Goal: Check status

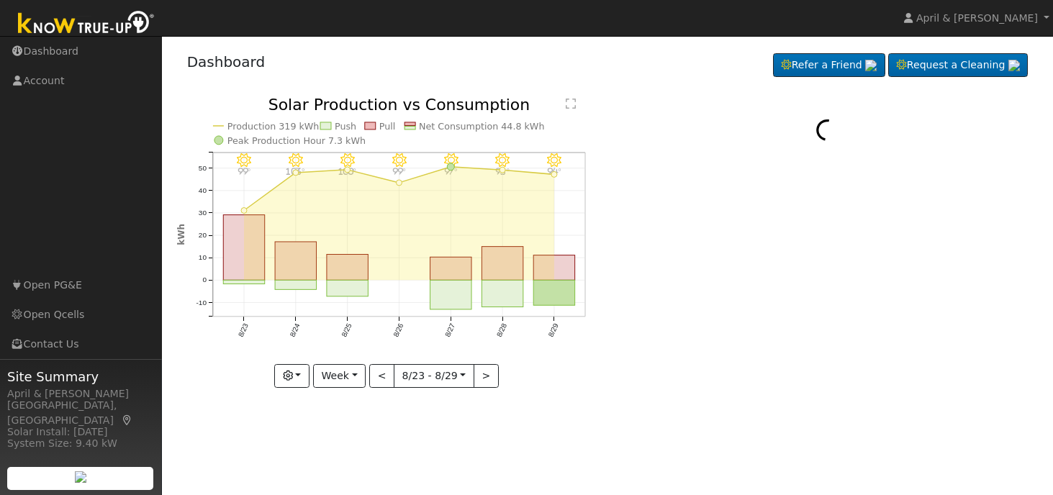
select select "7"
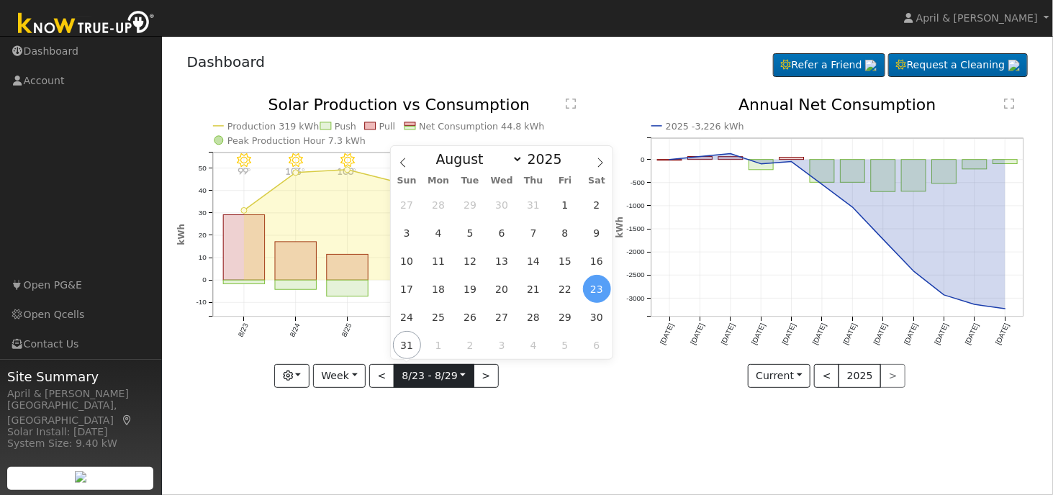
click at [461, 378] on input "[DATE]" at bounding box center [434, 376] width 79 height 23
click at [461, 377] on input "[DATE]" at bounding box center [434, 376] width 79 height 23
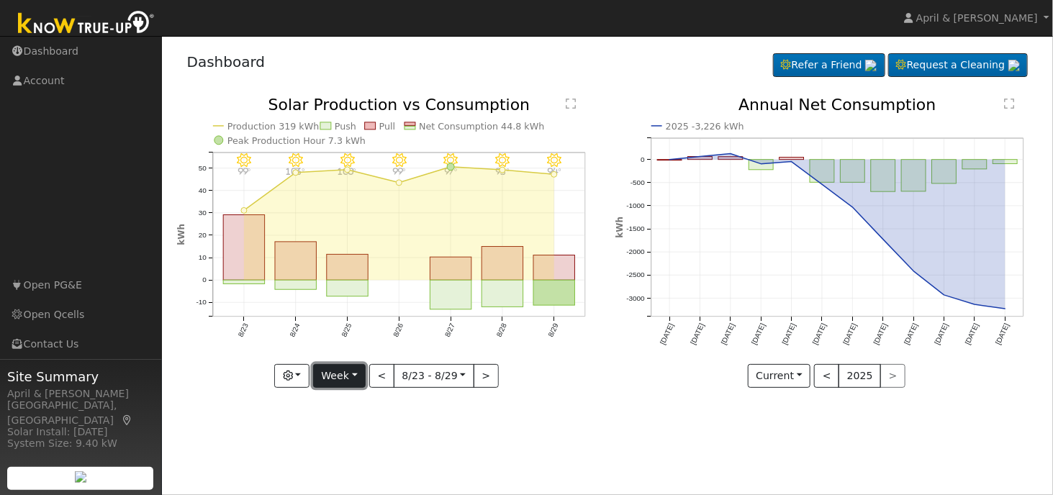
click at [364, 377] on button "Week" at bounding box center [339, 376] width 53 height 24
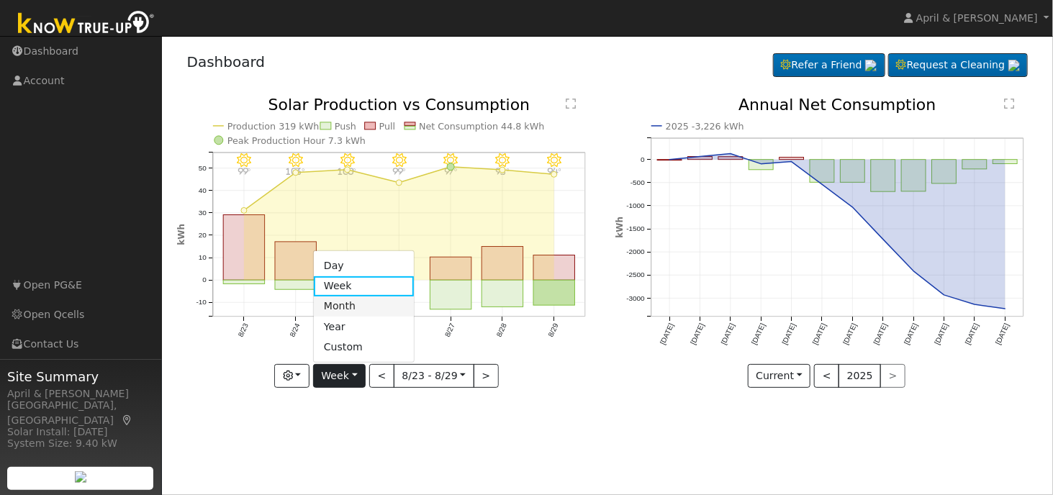
click at [345, 303] on link "Month" at bounding box center [364, 307] width 100 height 20
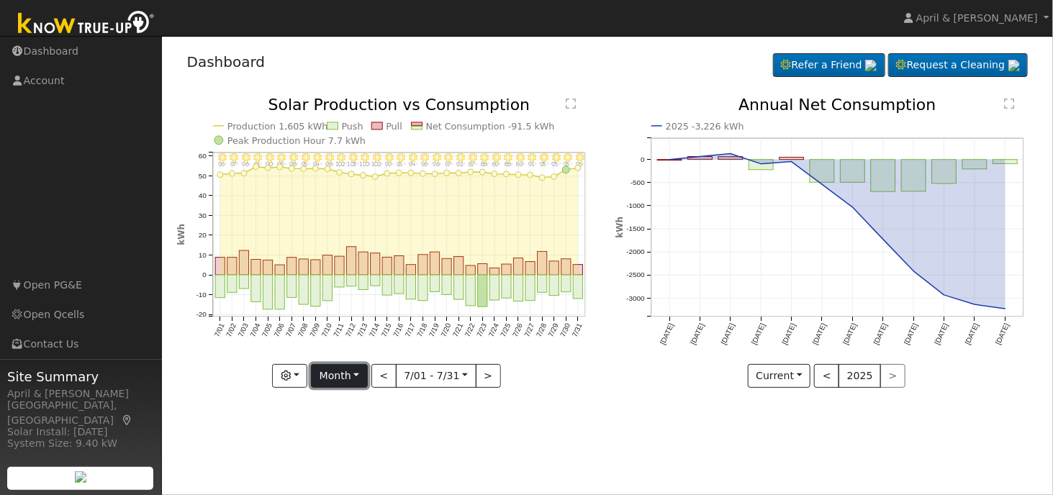
click at [358, 380] on button "Month" at bounding box center [339, 376] width 57 height 24
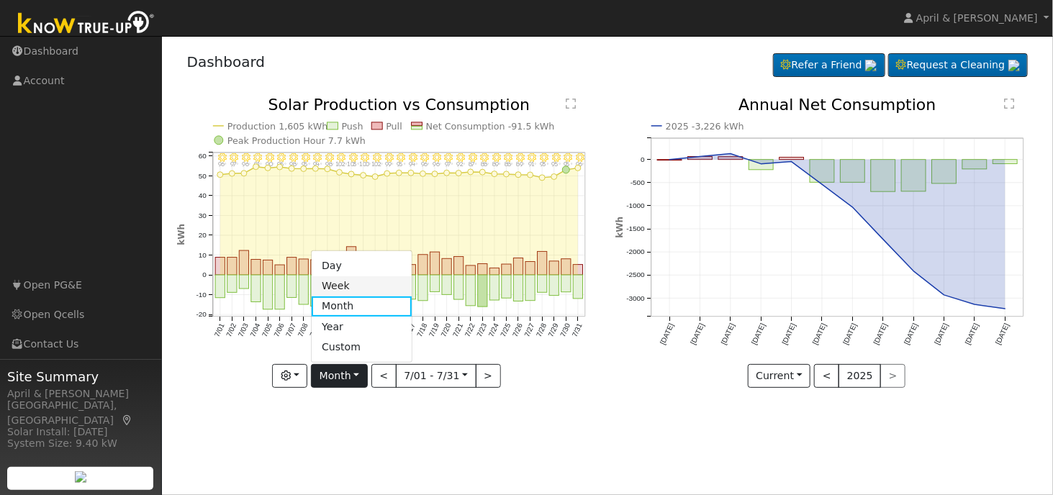
click at [346, 291] on link "Week" at bounding box center [362, 286] width 100 height 20
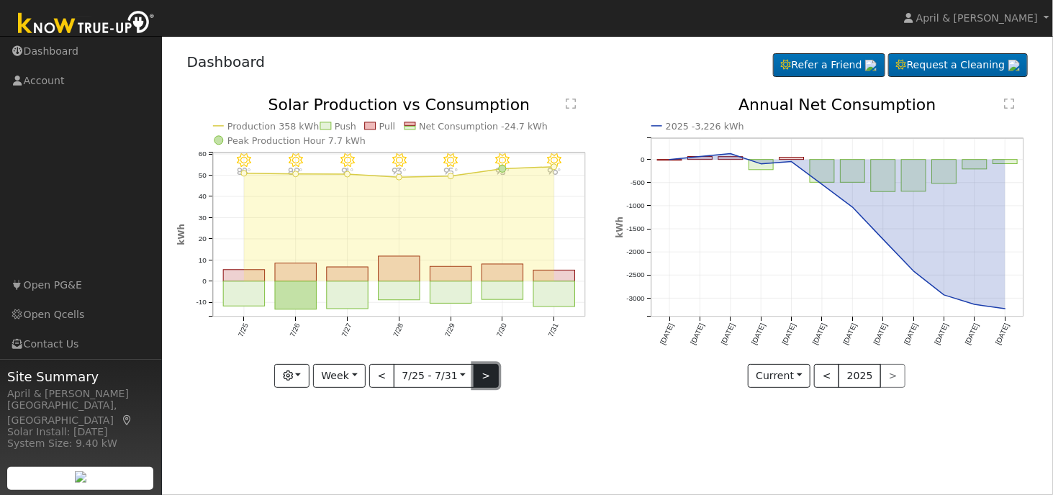
click at [476, 377] on button ">" at bounding box center [486, 376] width 25 height 24
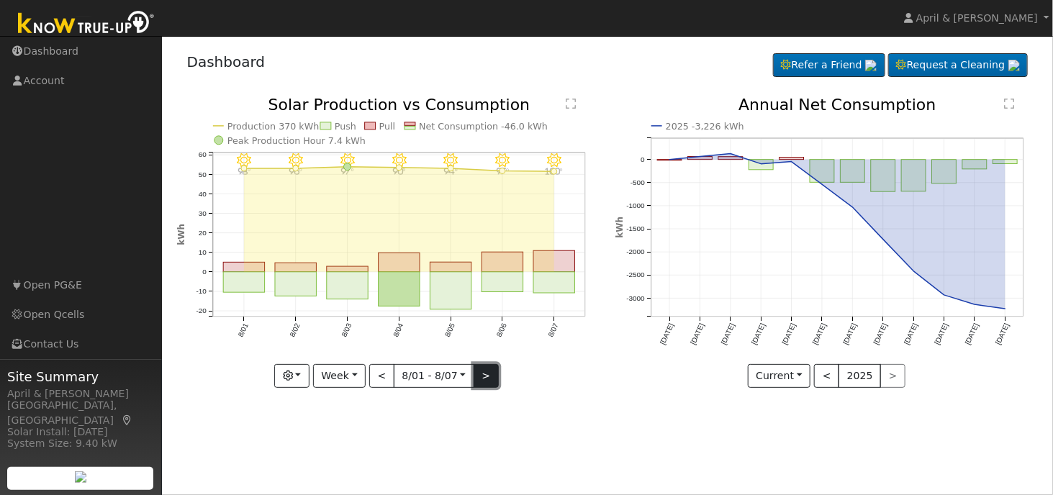
click at [476, 377] on button ">" at bounding box center [486, 376] width 25 height 24
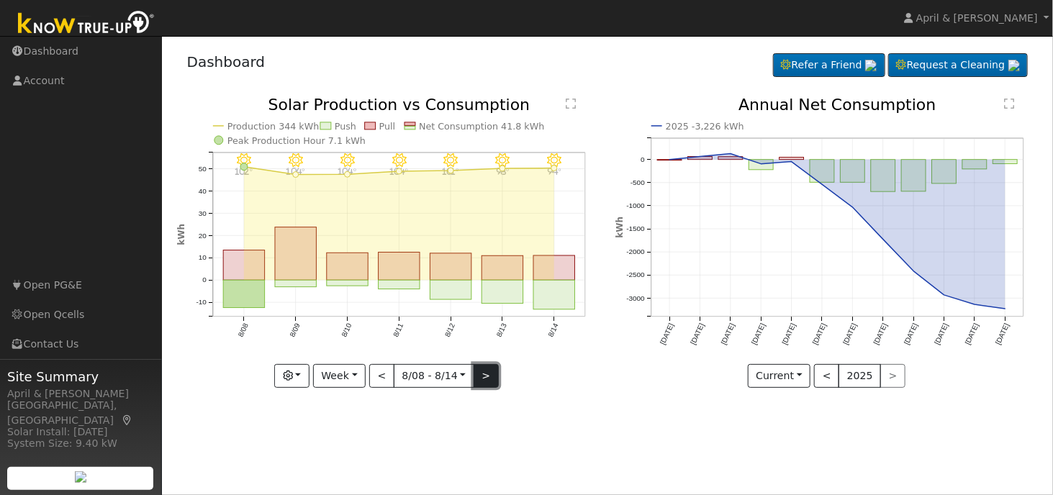
click at [476, 377] on button ">" at bounding box center [486, 376] width 25 height 24
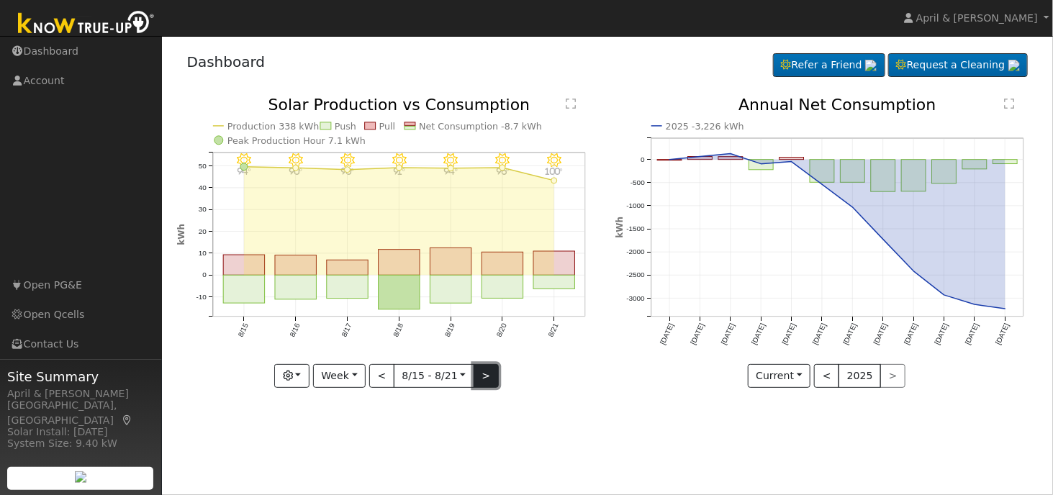
click at [476, 377] on button ">" at bounding box center [486, 376] width 25 height 24
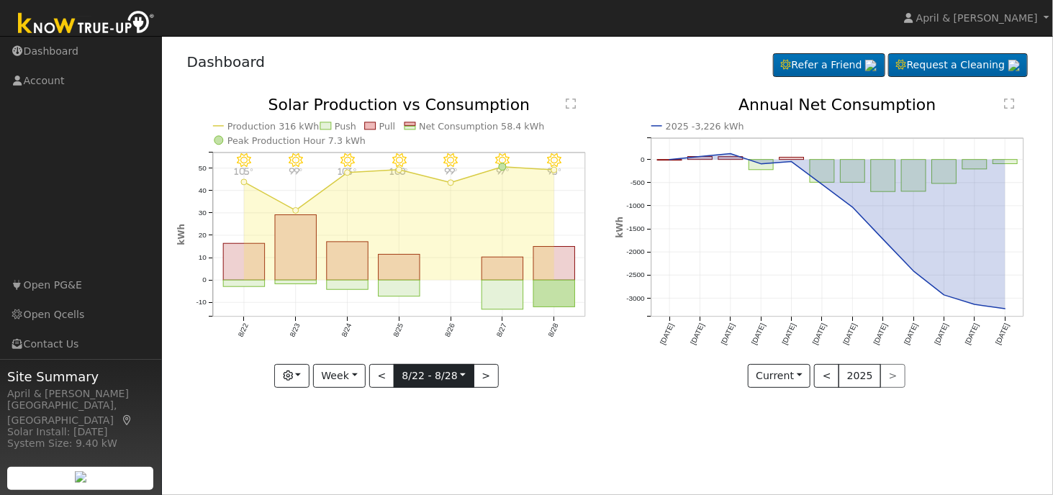
click at [459, 376] on input "[DATE]" at bounding box center [434, 376] width 79 height 23
click at [474, 376] on button ">" at bounding box center [486, 376] width 25 height 24
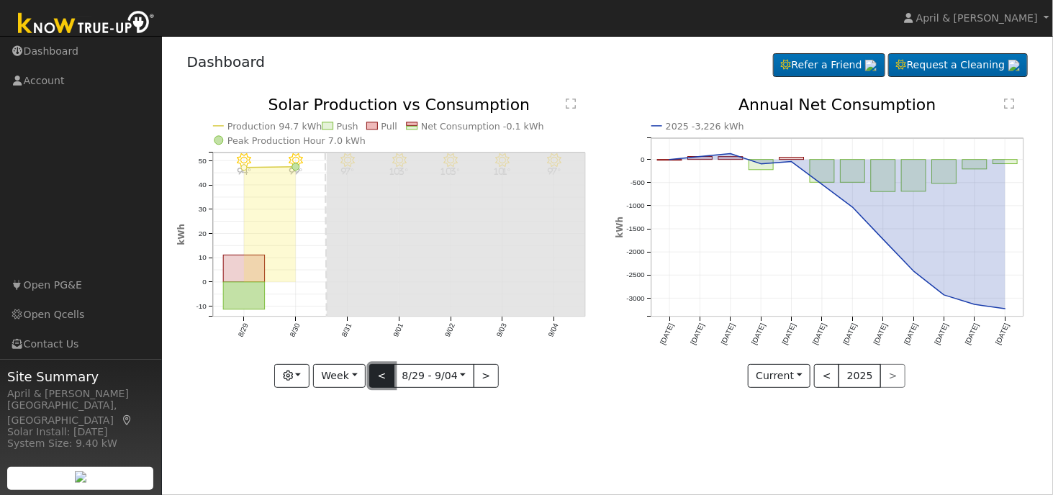
click at [378, 377] on button "<" at bounding box center [381, 376] width 25 height 24
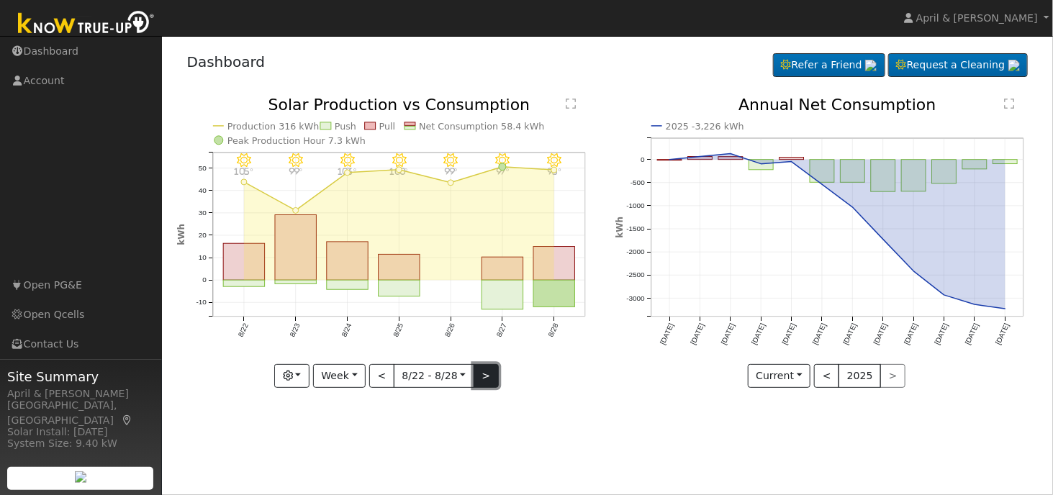
click at [477, 377] on button ">" at bounding box center [486, 376] width 25 height 24
type input "[DATE]"
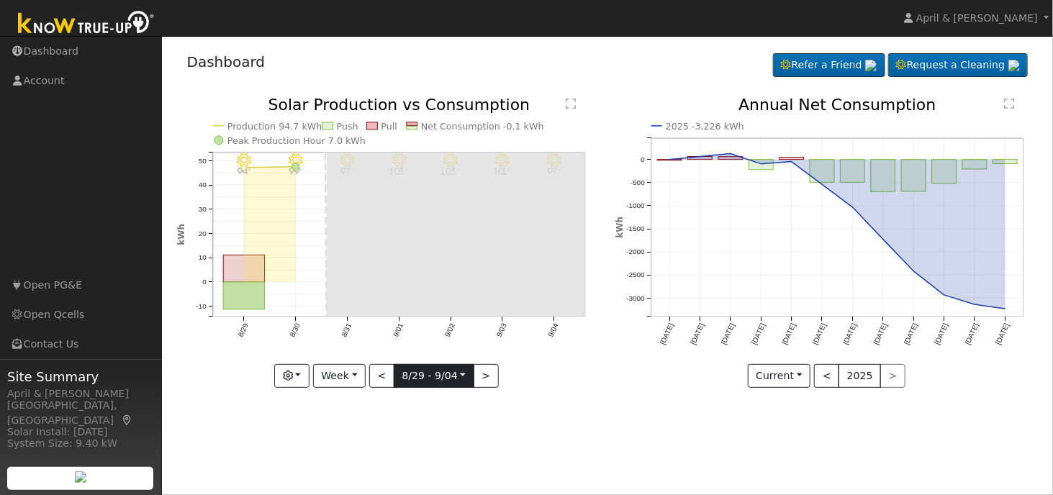
click at [455, 374] on input "[DATE]" at bounding box center [434, 376] width 79 height 23
click at [526, 376] on icon "9/04 - MostlyClear 97° 9/03 - Clear 101° 9/02 - Clear 103° 9/01 - Clear 103° 8/…" at bounding box center [388, 242] width 423 height 291
